Goal: Information Seeking & Learning: Learn about a topic

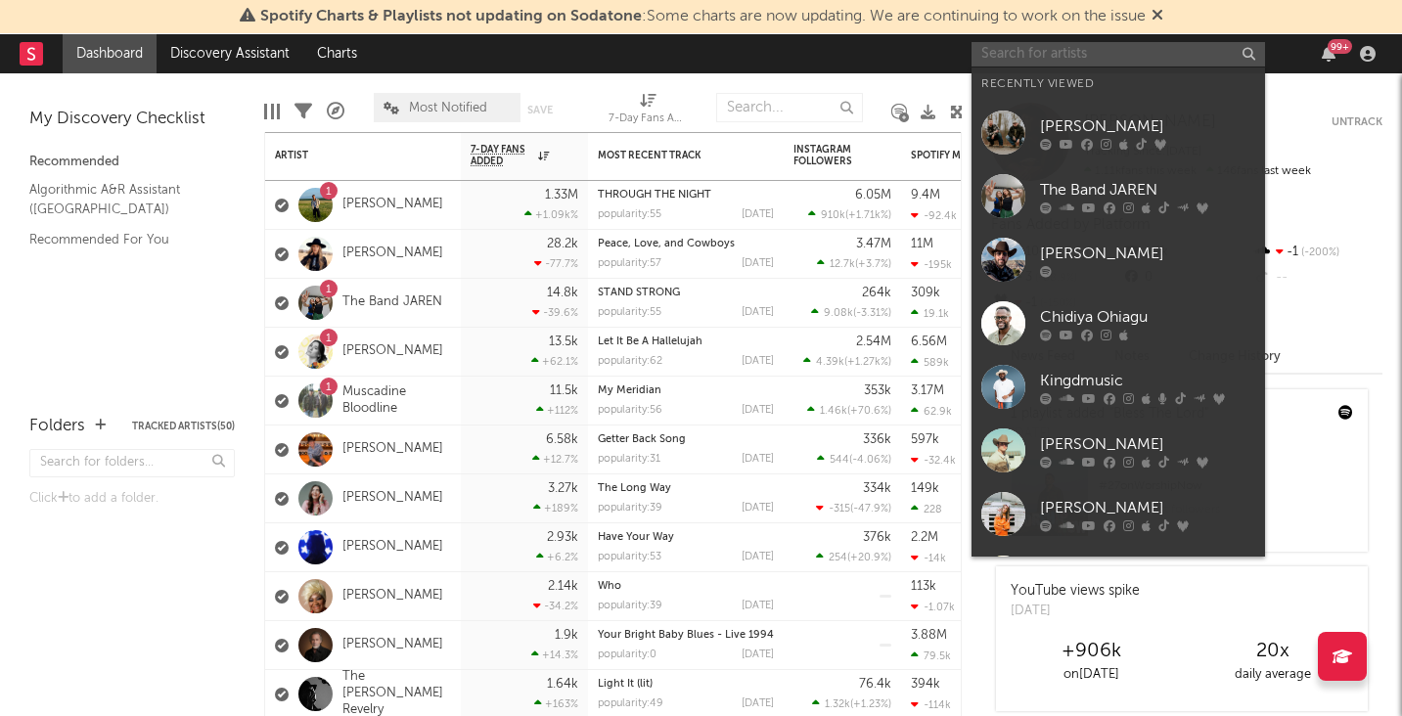
click at [1118, 64] on input "text" at bounding box center [1117, 54] width 293 height 24
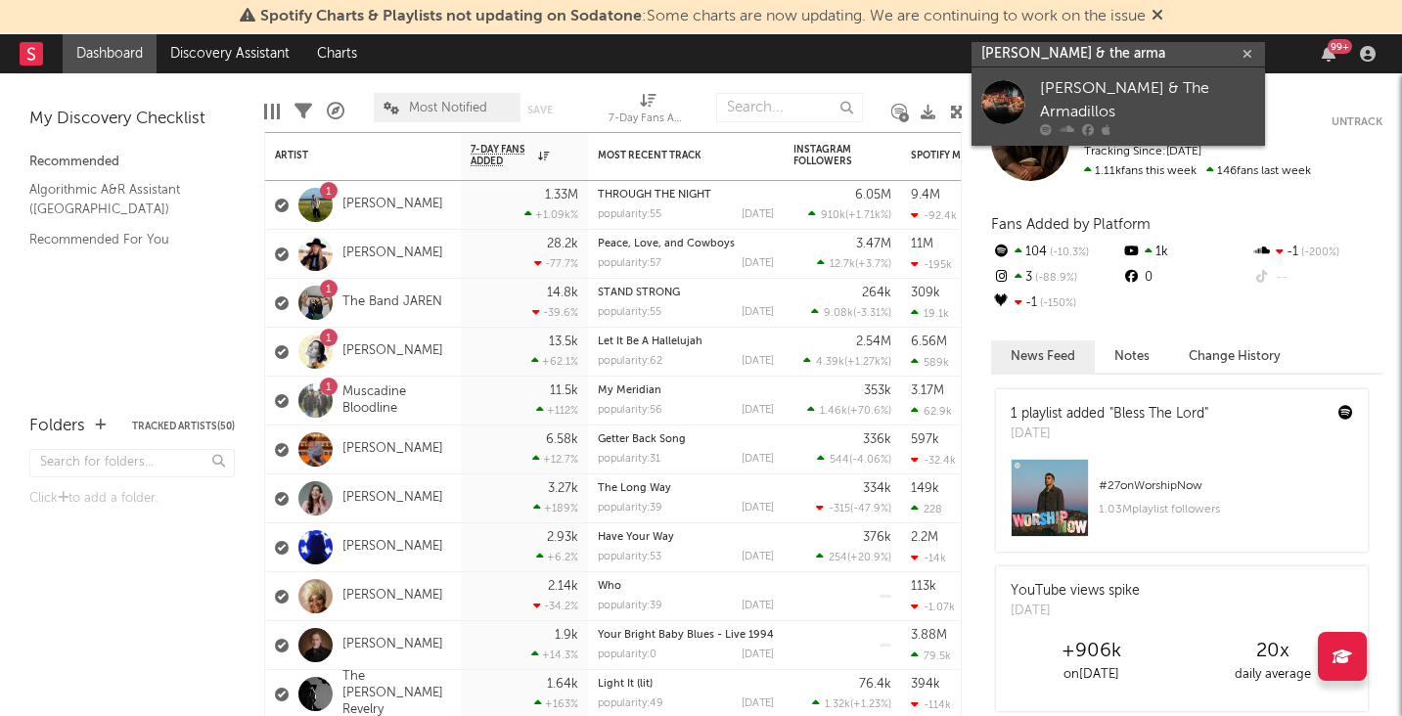
type input "[PERSON_NAME] & the arma"
click at [1132, 92] on div "[PERSON_NAME] & The Armadillos" at bounding box center [1147, 100] width 215 height 47
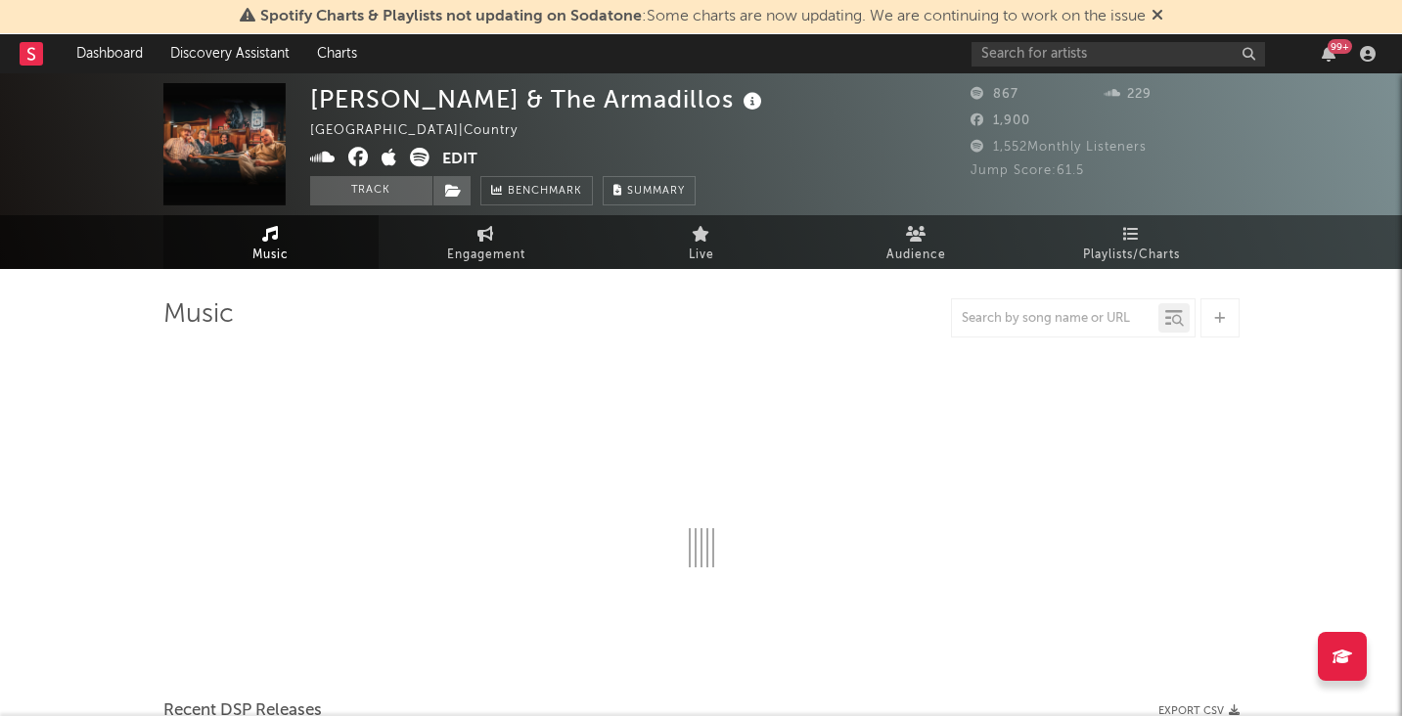
select select "6m"
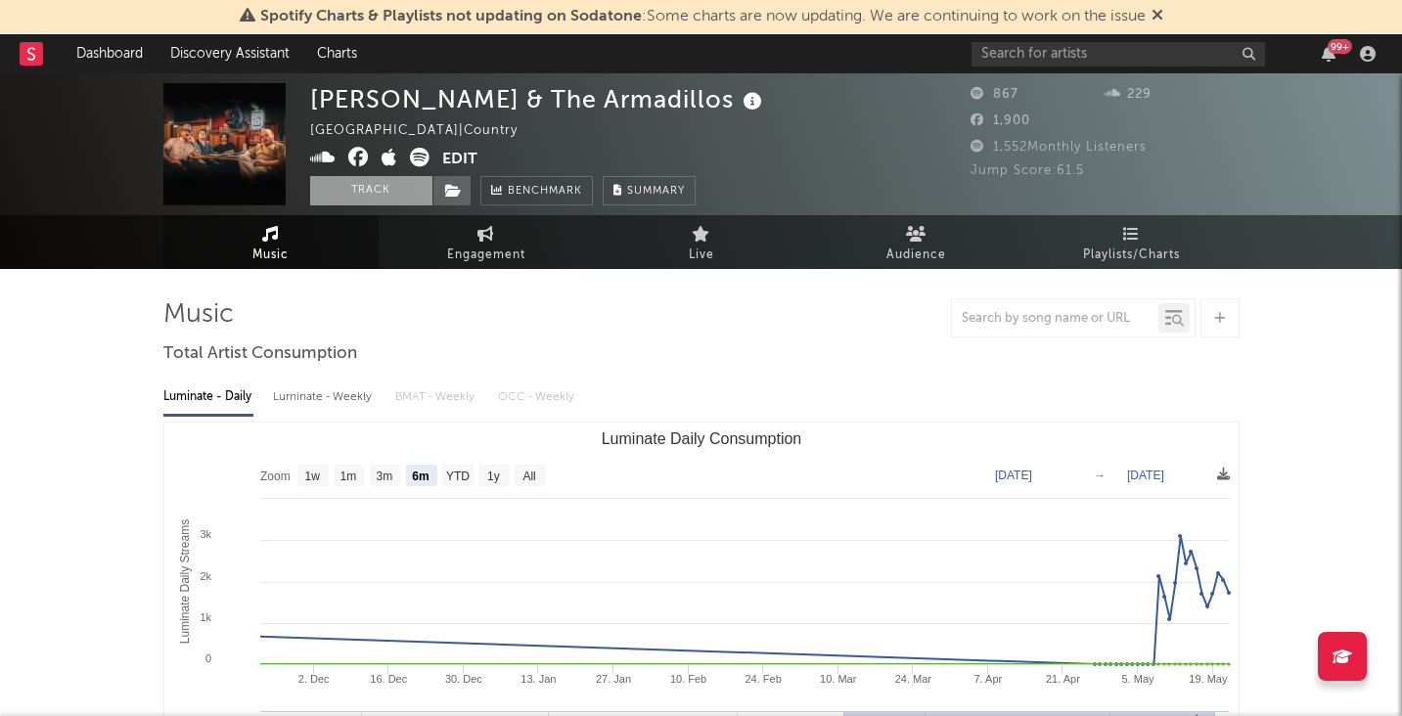
click at [387, 186] on button "Track" at bounding box center [371, 190] width 122 height 29
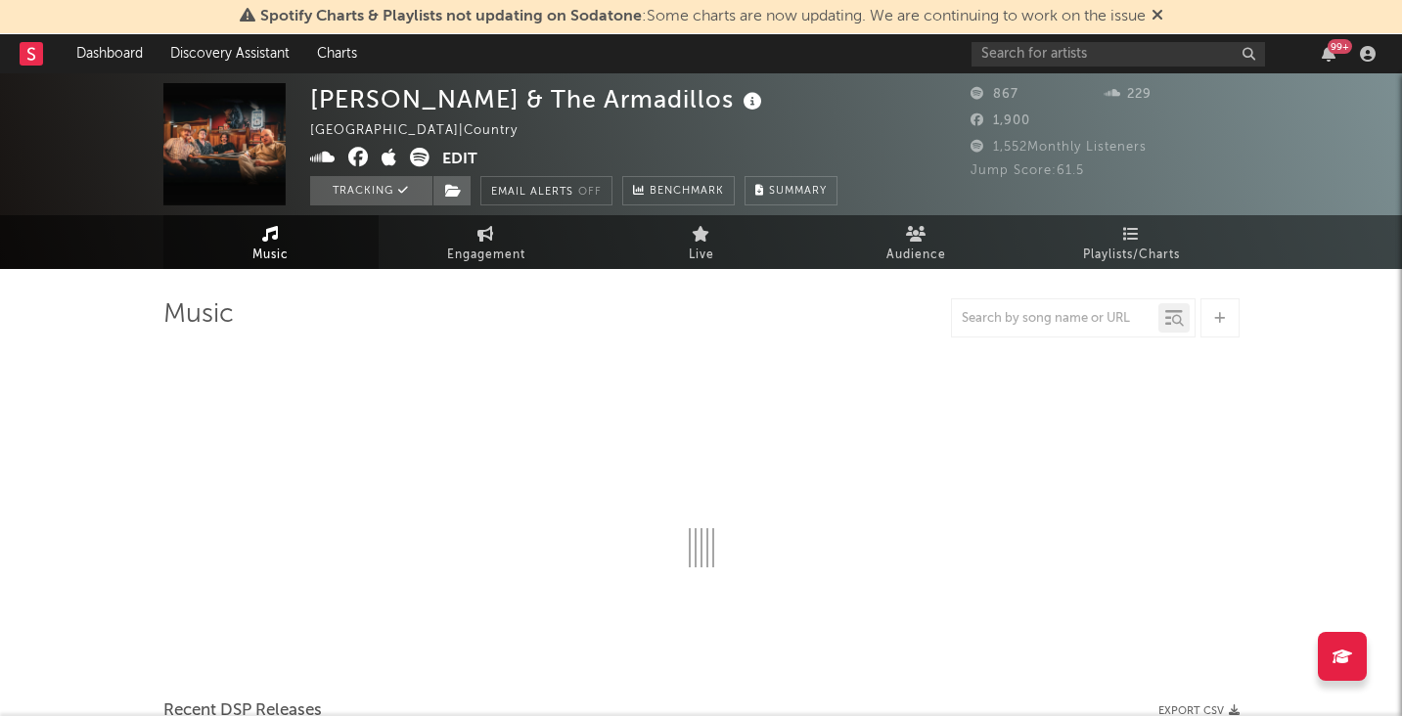
select select "6m"
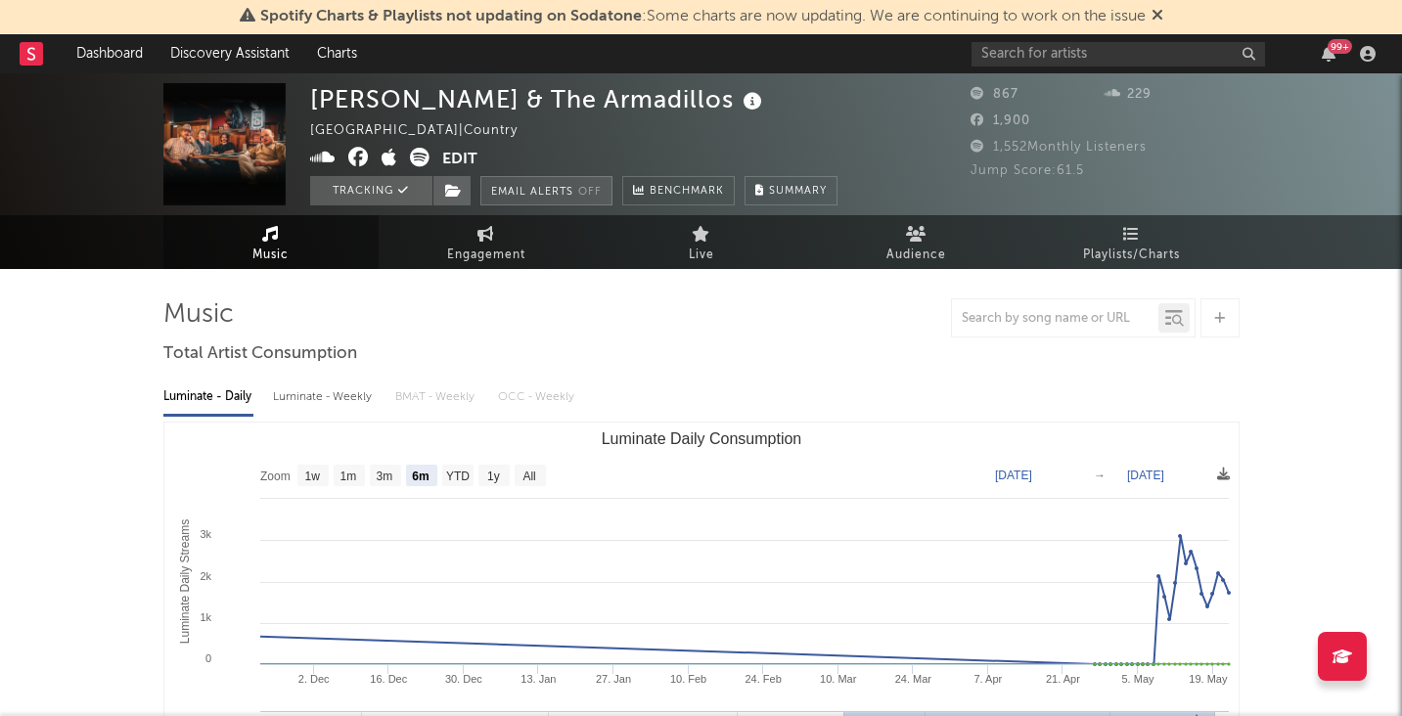
click at [536, 187] on button "Email Alerts Off" at bounding box center [546, 190] width 132 height 29
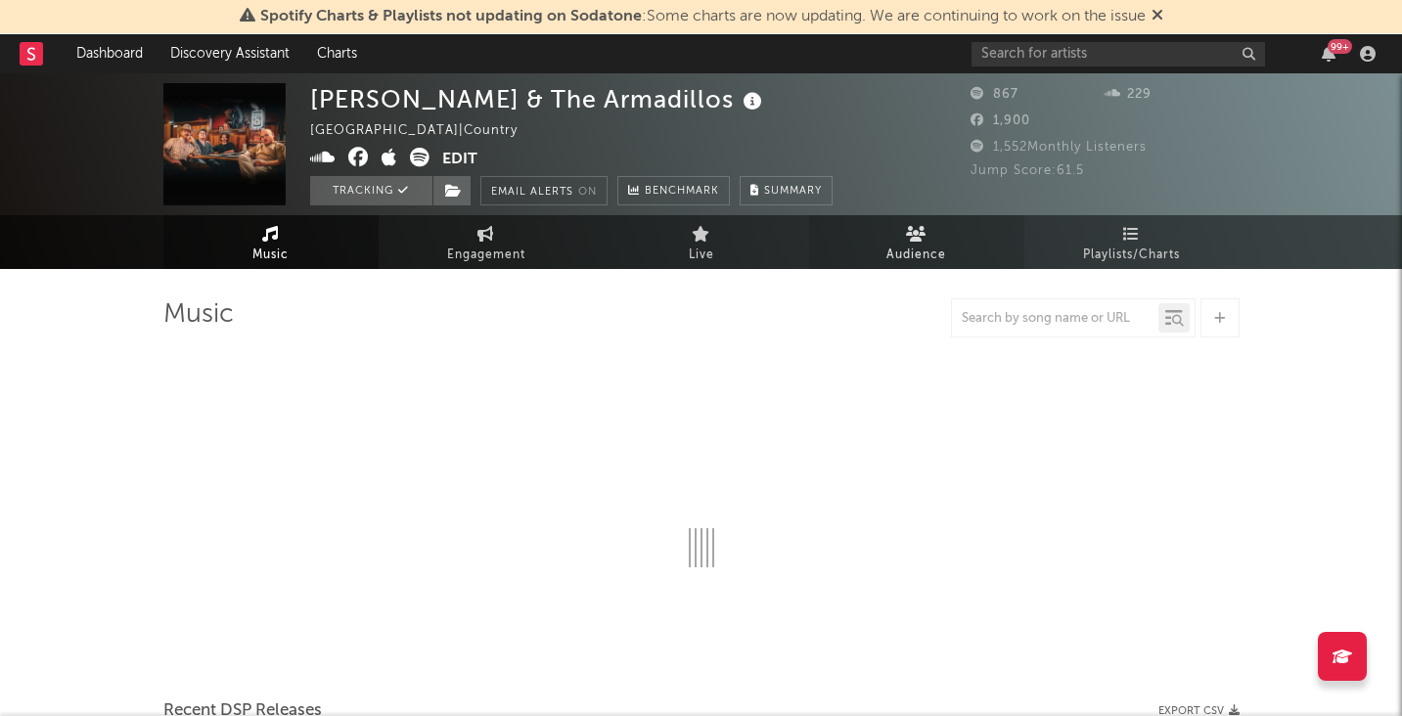
select select "6m"
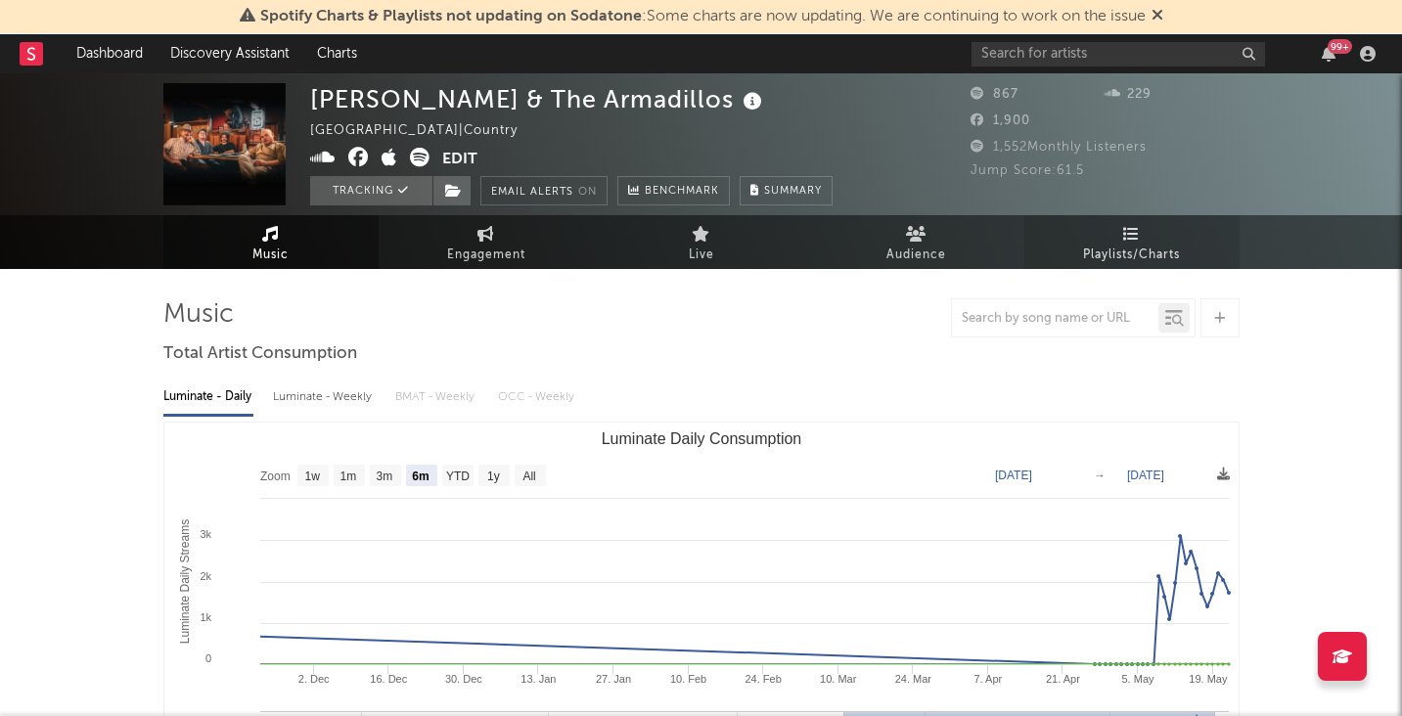
click at [1129, 236] on icon at bounding box center [1131, 234] width 17 height 16
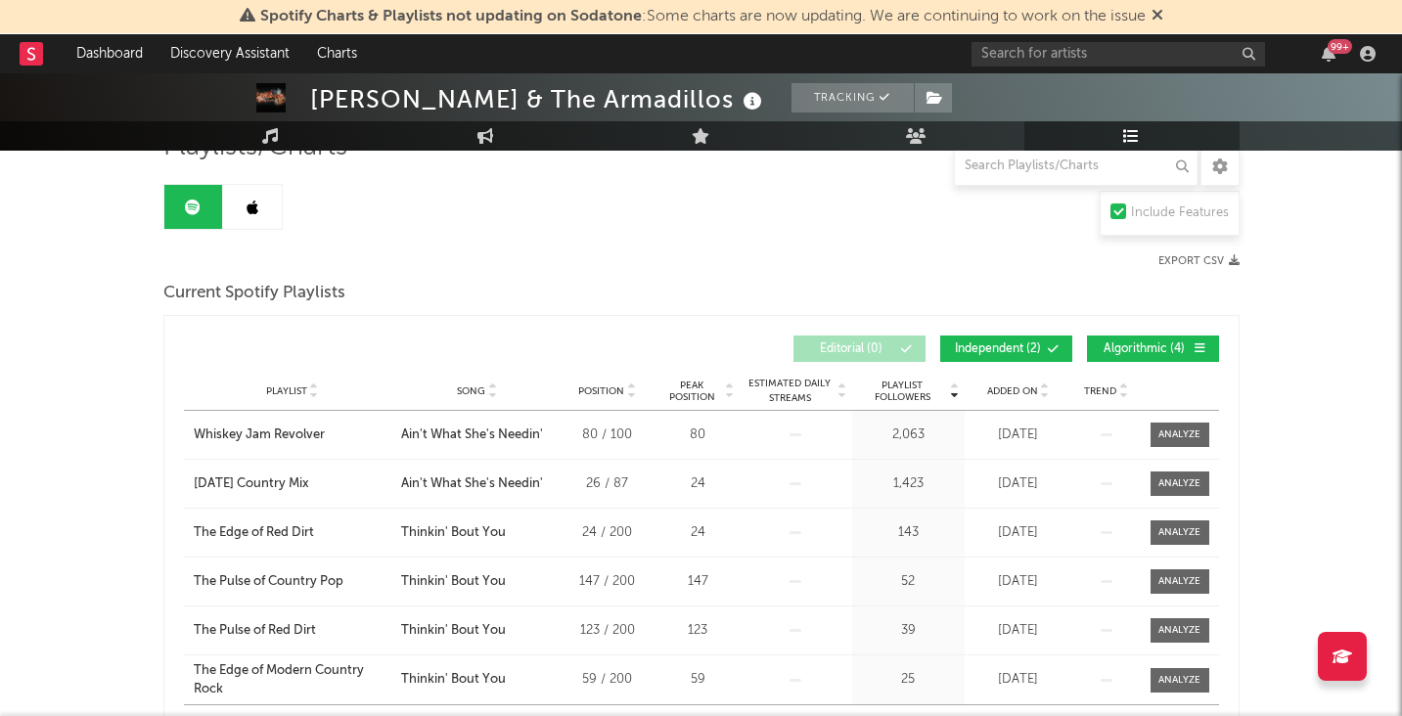
scroll to position [171, 0]
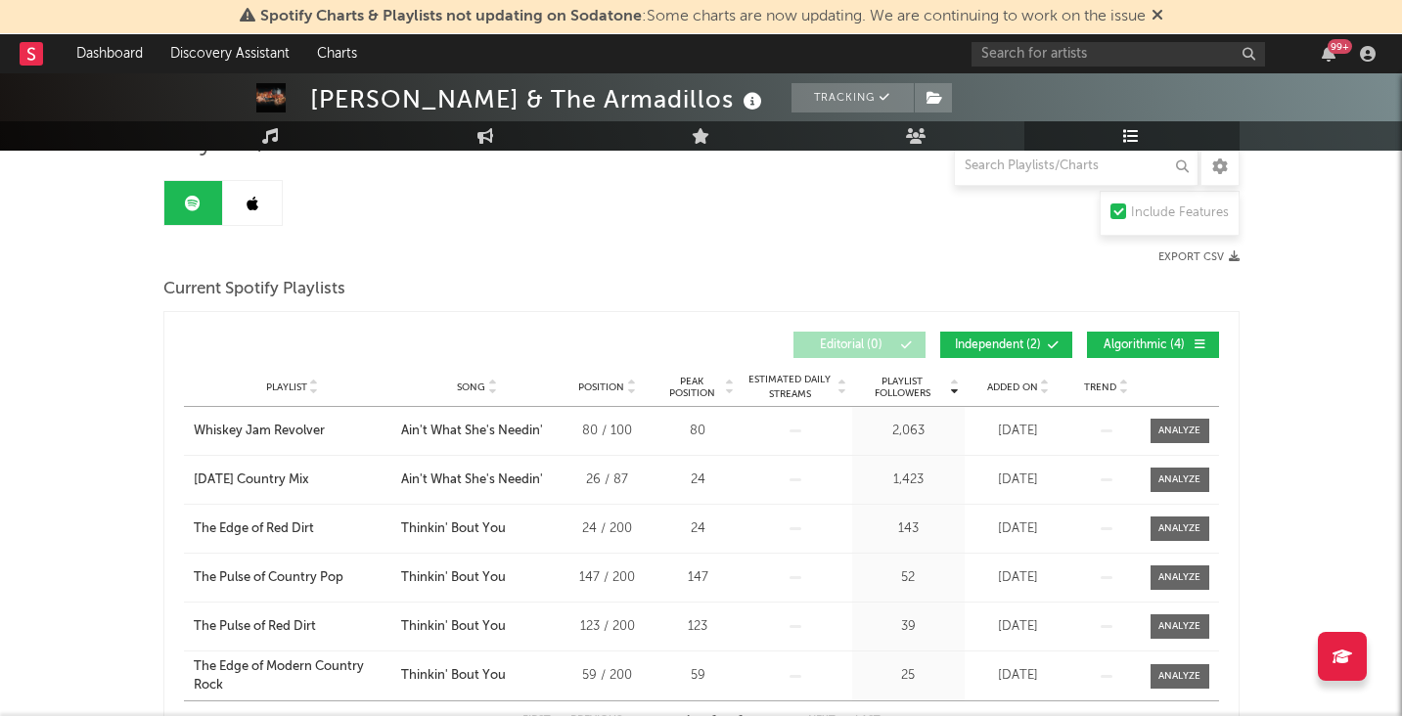
click at [1043, 387] on icon at bounding box center [1045, 391] width 10 height 8
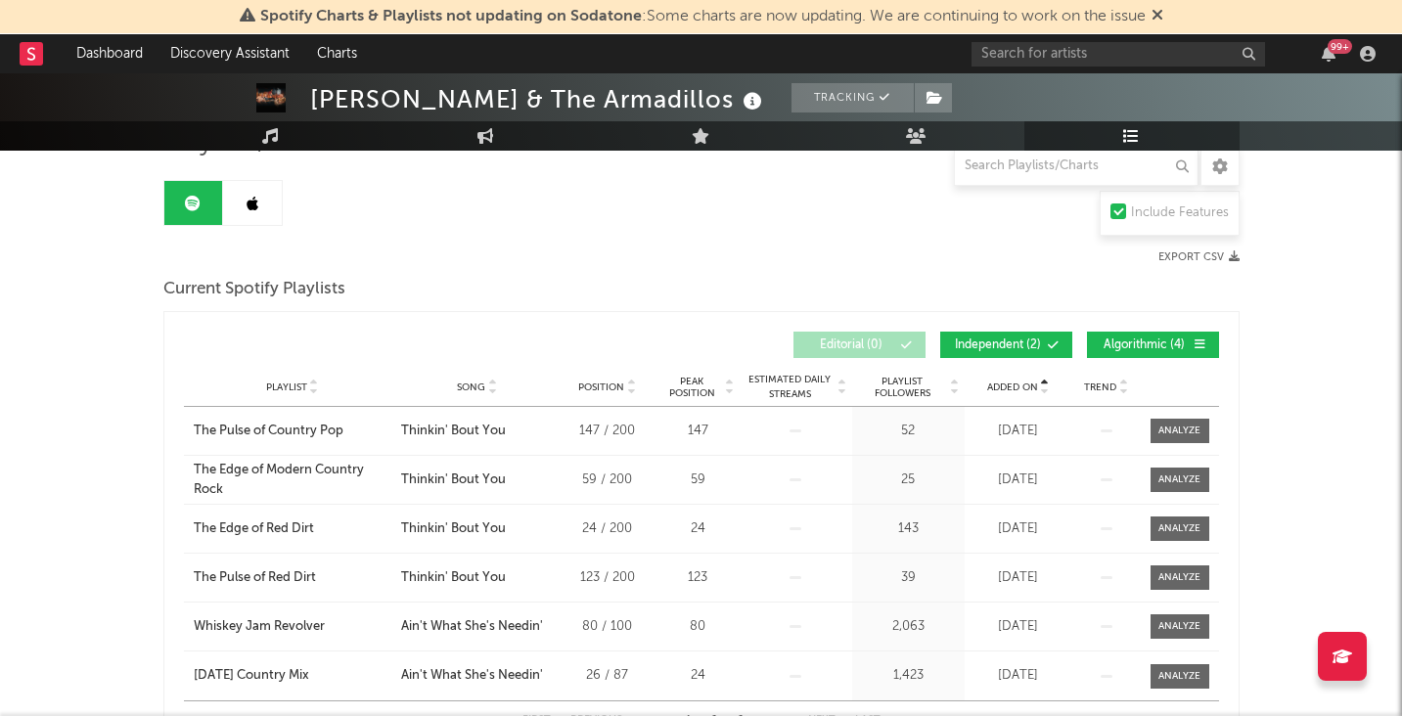
click at [1043, 387] on icon at bounding box center [1045, 391] width 10 height 8
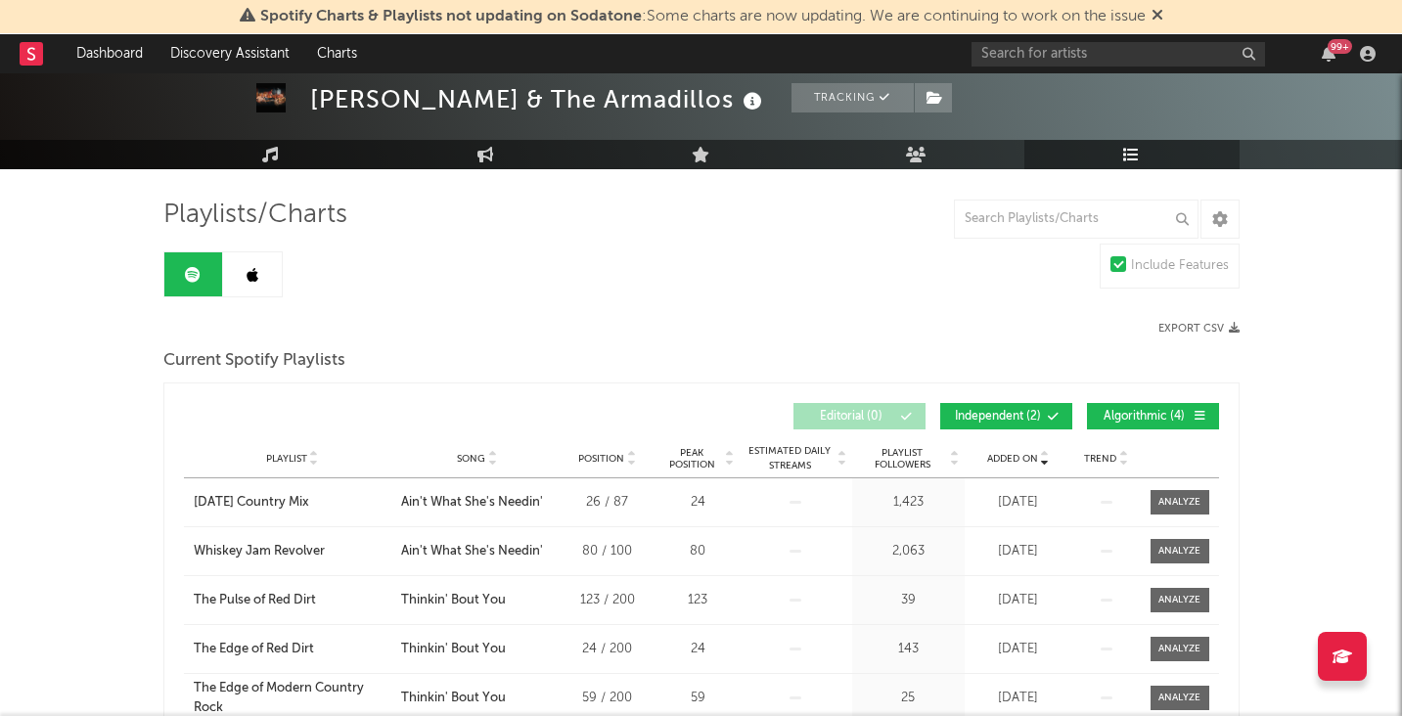
scroll to position [97, 0]
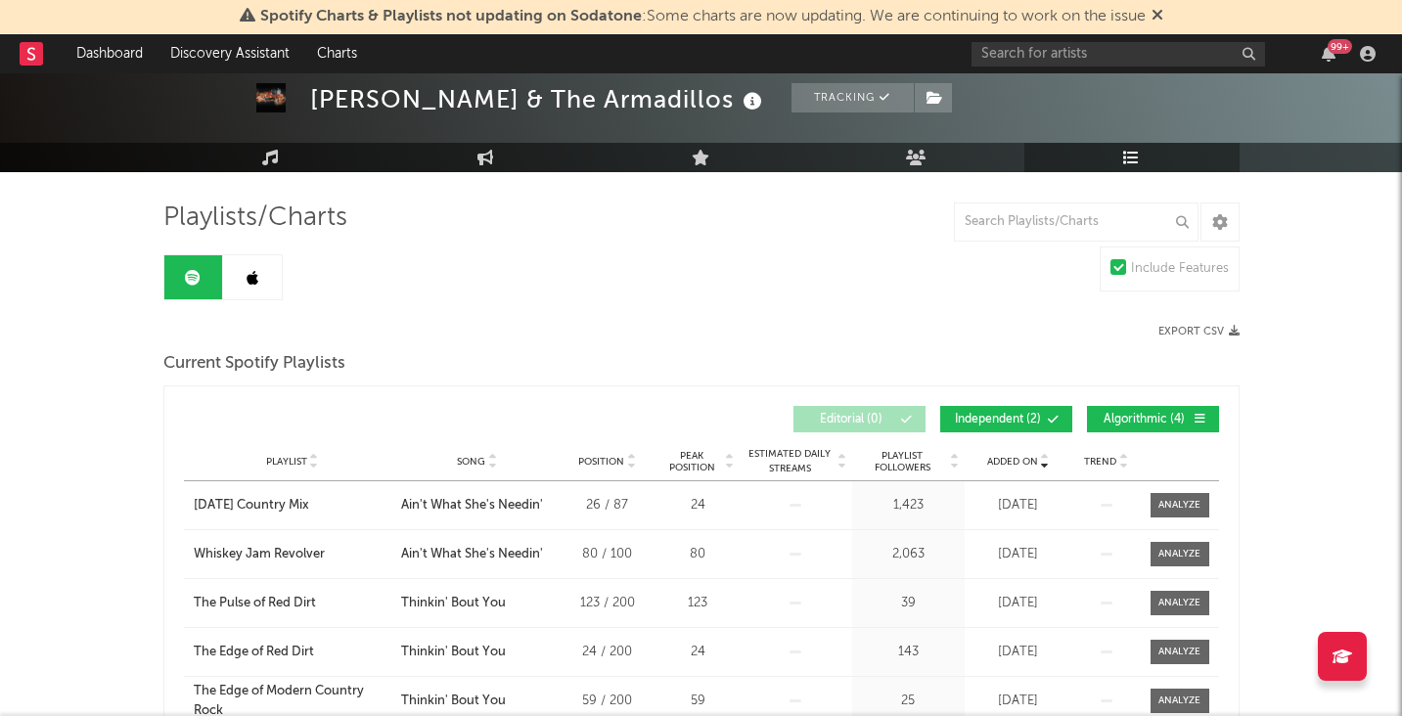
click at [237, 272] on link at bounding box center [252, 277] width 59 height 44
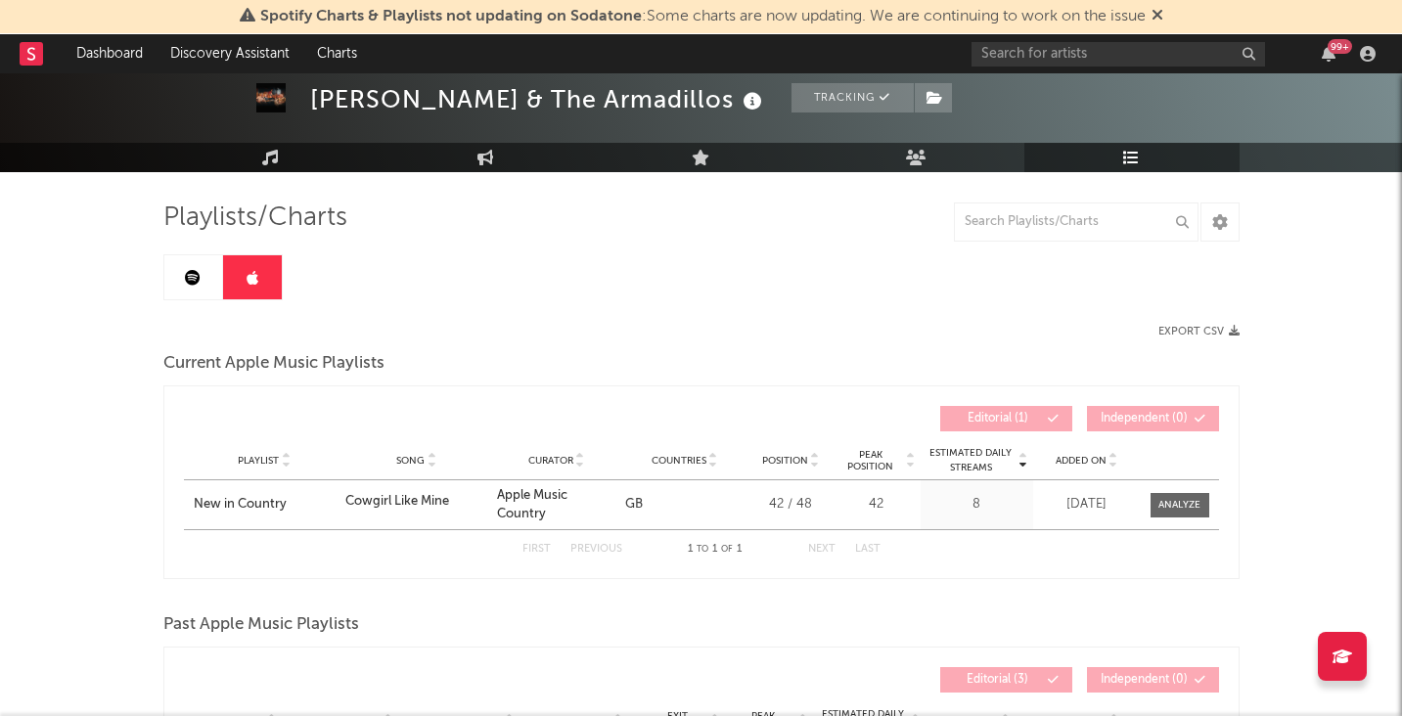
click at [196, 271] on icon at bounding box center [193, 278] width 16 height 16
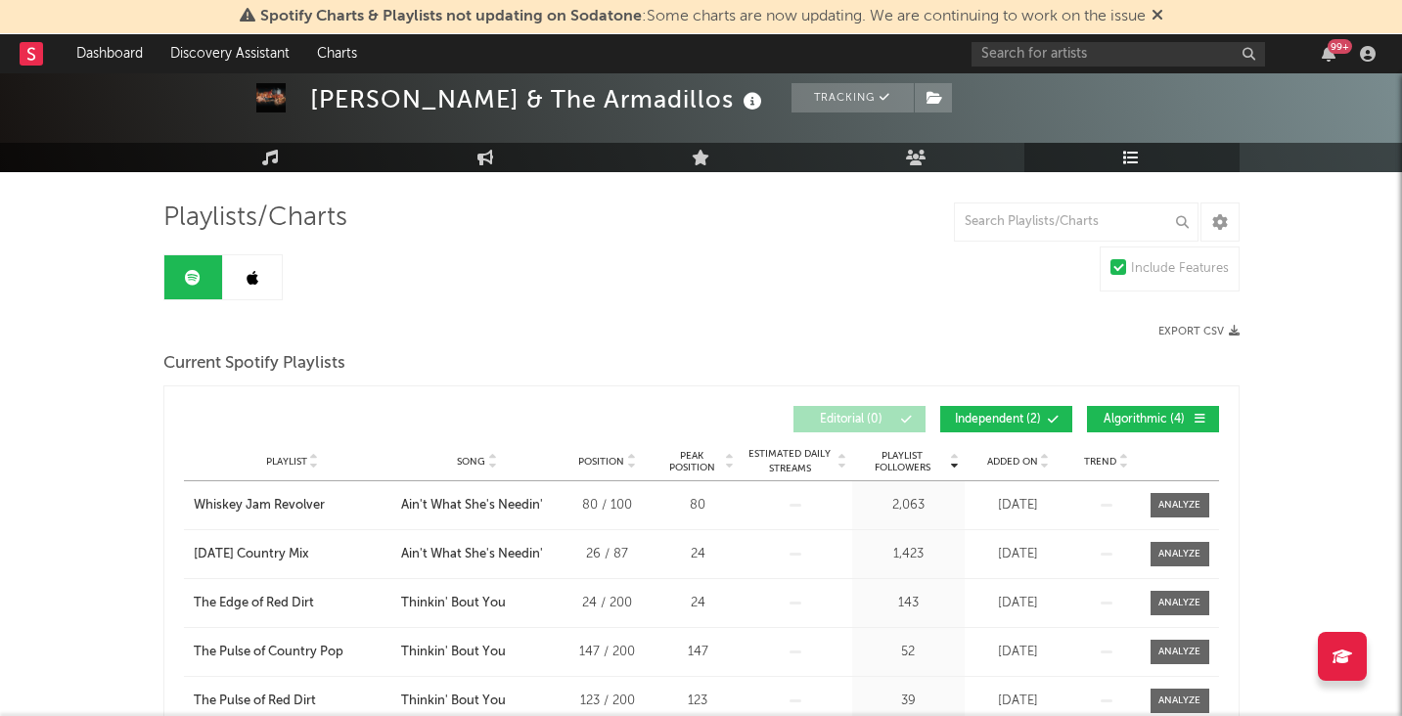
click at [1041, 462] on icon at bounding box center [1045, 466] width 10 height 8
click at [1042, 462] on icon at bounding box center [1045, 466] width 10 height 8
